Goal: Find specific fact: Find specific fact

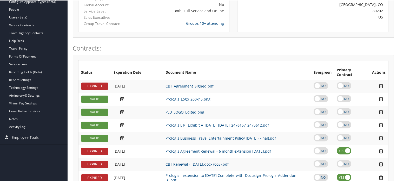
scroll to position [78, 0]
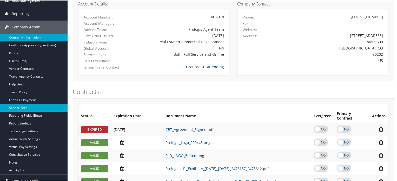
click at [21, 108] on link "Service Fees" at bounding box center [34, 107] width 68 height 8
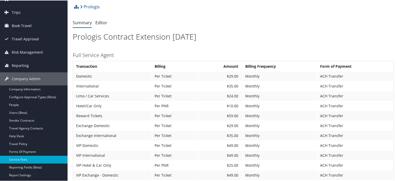
scroll to position [52, 0]
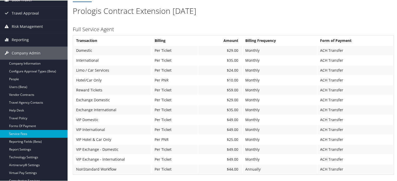
click at [224, 55] on td "$35.00" at bounding box center [220, 59] width 44 height 9
click at [227, 57] on td "$35.00" at bounding box center [220, 59] width 44 height 9
copy td "35.00"
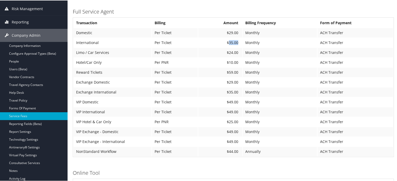
scroll to position [78, 0]
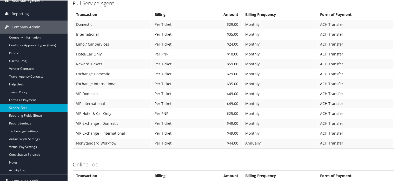
click at [233, 93] on td "$49.00" at bounding box center [220, 92] width 44 height 9
click at [230, 102] on td "$49.00" at bounding box center [220, 102] width 44 height 9
copy td "49.00"
